Goal: Transaction & Acquisition: Purchase product/service

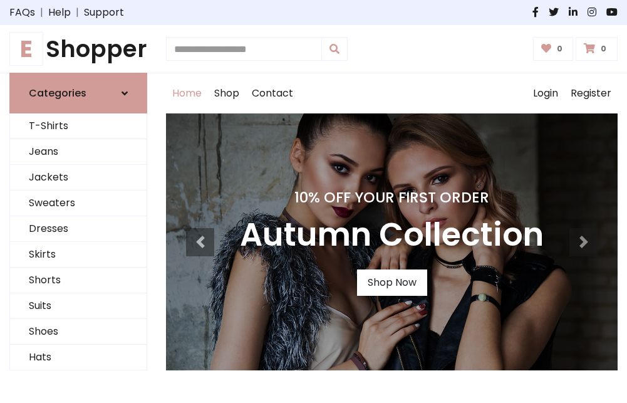
click at [313, 201] on h4 "10% Off Your First Order" at bounding box center [392, 198] width 304 height 18
click at [392, 283] on link "Shop Now" at bounding box center [392, 282] width 70 height 26
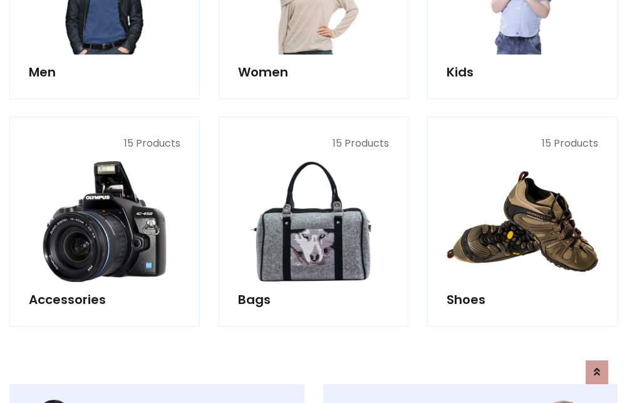
scroll to position [1249, 0]
